Goal: Task Accomplishment & Management: Manage account settings

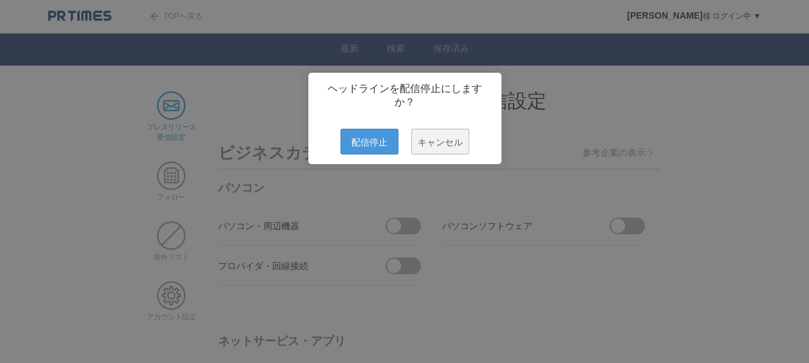
click at [360, 149] on span "配信停止" at bounding box center [370, 142] width 58 height 26
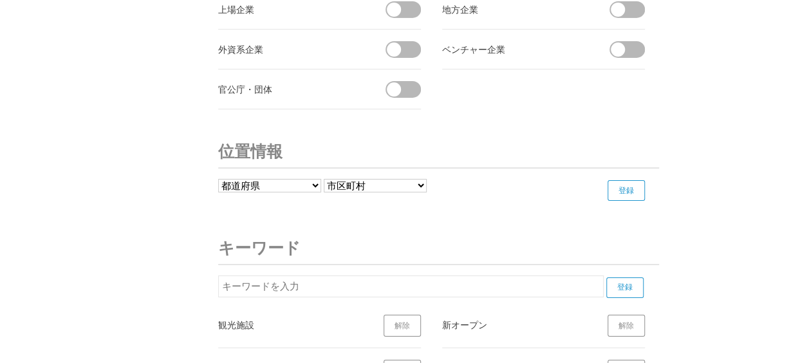
scroll to position [4592, 0]
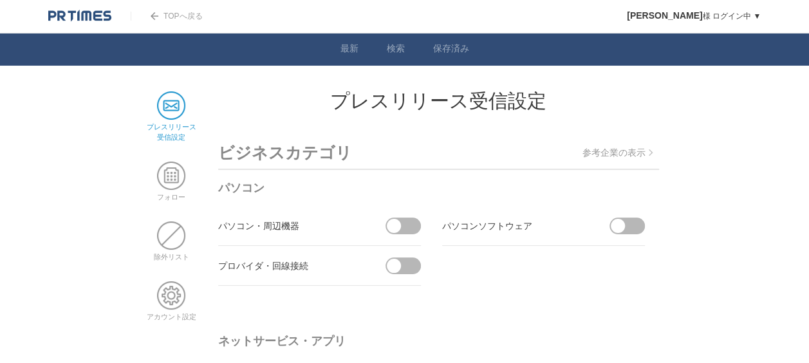
click at [72, 8] on div at bounding box center [89, 16] width 82 height 32
click at [81, 12] on img at bounding box center [79, 16] width 63 height 13
